Goal: Navigation & Orientation: Find specific page/section

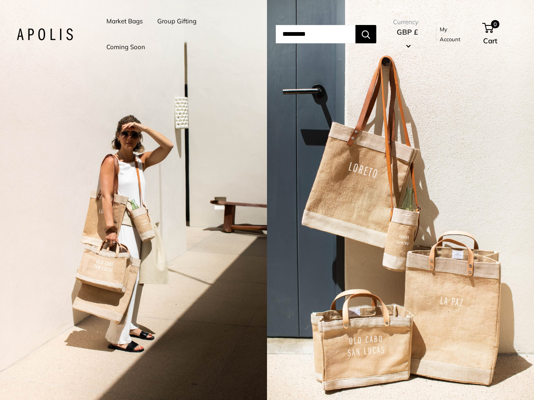
click at [276, 34] on input "Search..." at bounding box center [316, 34] width 80 height 18
click at [178, 34] on li "Group Gifting" at bounding box center [176, 21] width 39 height 26
click at [325, 34] on input "Search..." at bounding box center [316, 34] width 80 height 18
click at [133, 200] on div "2 / 5" at bounding box center [133, 200] width 267 height 400
click at [400, 200] on div "2 / 5" at bounding box center [400, 200] width 267 height 400
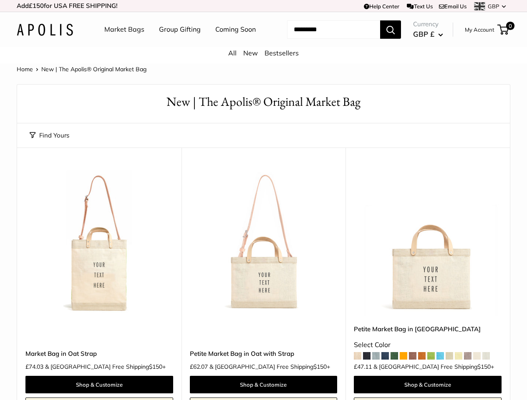
click at [263, 6] on td "Help Center Text Us Email Us *** *** *** *** *** *** *** *** *** *** *** GBP US…" at bounding box center [364, 6] width 292 height 12
click at [263, 43] on nav "Market Bags Group Gifting Coming Soon" at bounding box center [187, 29] width 199 height 27
click at [178, 43] on ul "Market Bags Group Gifting Coming Soon" at bounding box center [187, 29] width 166 height 27
click at [324, 39] on input "Search..." at bounding box center [333, 29] width 93 height 18
click at [49, 141] on button "Find Yours" at bounding box center [50, 136] width 40 height 12
